Goal: Transaction & Acquisition: Obtain resource

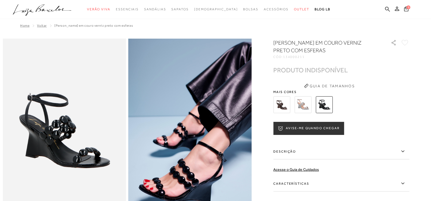
click at [323, 128] on button "AVISE-ME QUANDO CHEGAR" at bounding box center [308, 128] width 71 height 13
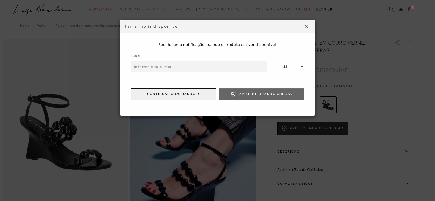
click at [280, 66] on select "33 34 35 36 37 38 39" at bounding box center [287, 66] width 34 height 11
select select
click at [270, 61] on select "33 34 35 36 37 38 39" at bounding box center [287, 66] width 34 height 11
click at [213, 69] on input "email" at bounding box center [199, 66] width 136 height 11
paste input "dra.arianne@uol.com.br"
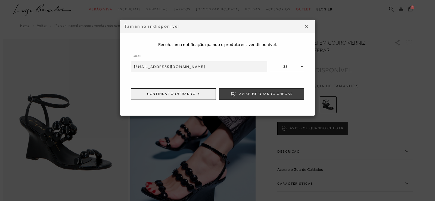
type input "dra.arianne@uol.com.br"
click at [263, 91] on button "Avise-me quando chegar" at bounding box center [261, 93] width 85 height 11
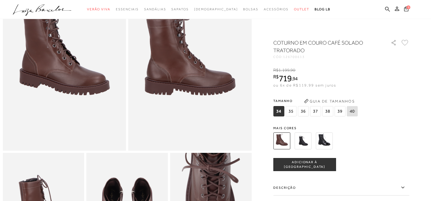
scroll to position [109, 0]
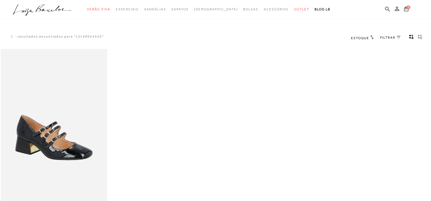
click at [389, 11] on icon at bounding box center [387, 9] width 5 height 5
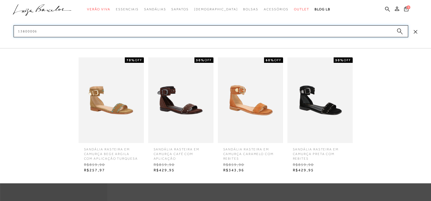
type input "13800006"
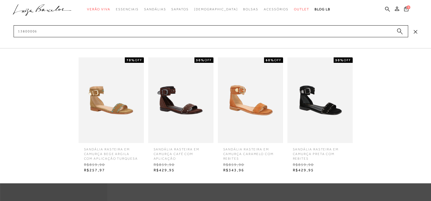
click at [126, 92] on img at bounding box center [111, 100] width 65 height 86
